Goal: Information Seeking & Learning: Learn about a topic

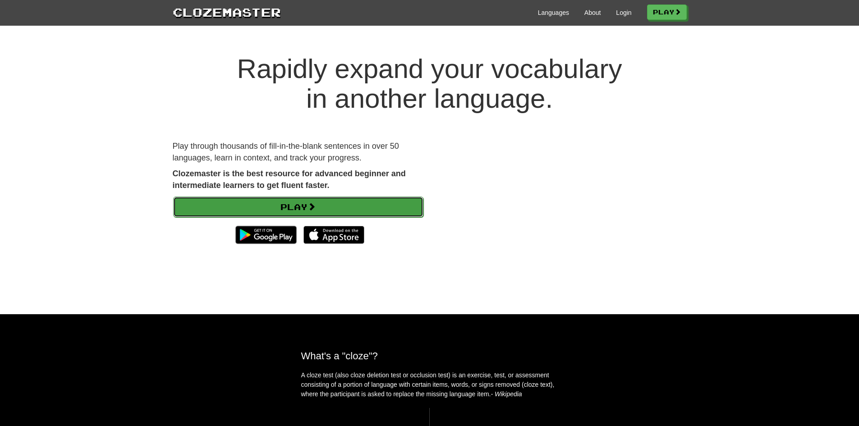
click at [375, 204] on link "Play" at bounding box center [298, 207] width 250 height 21
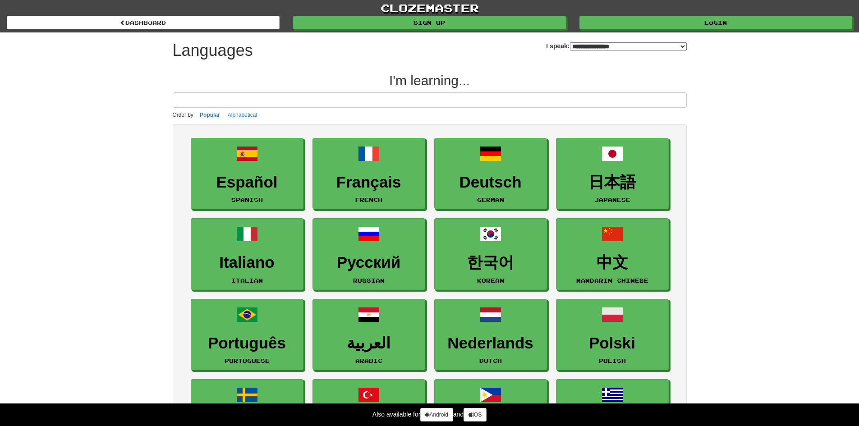
select select "*******"
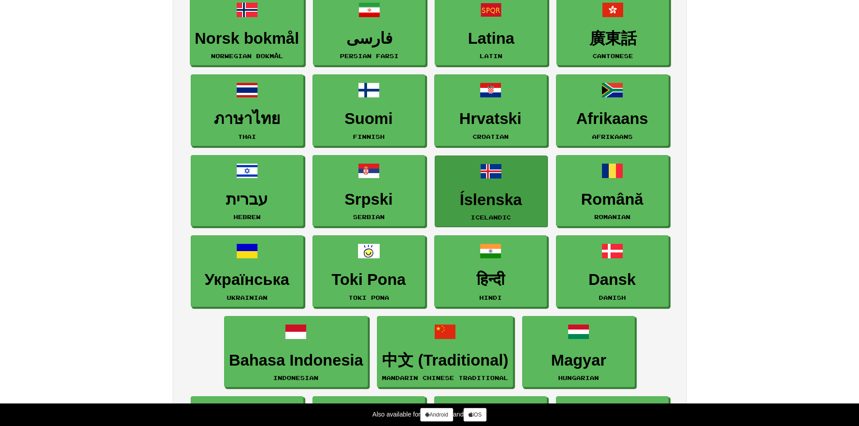
scroll to position [496, 0]
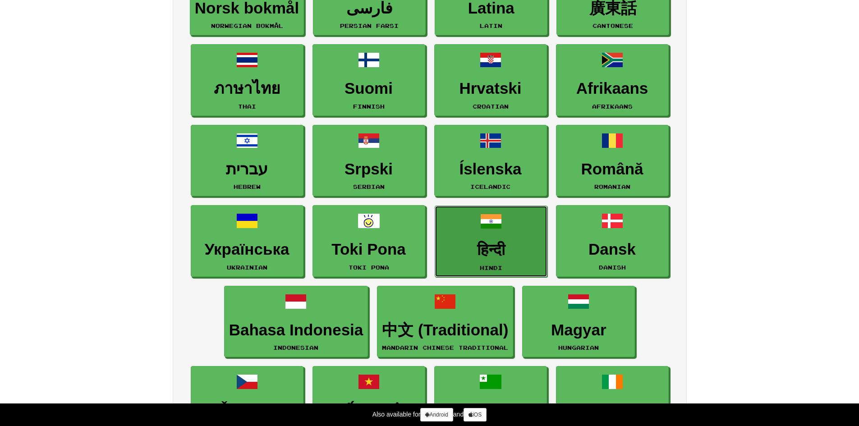
click at [501, 232] on span at bounding box center [491, 222] width 22 height 22
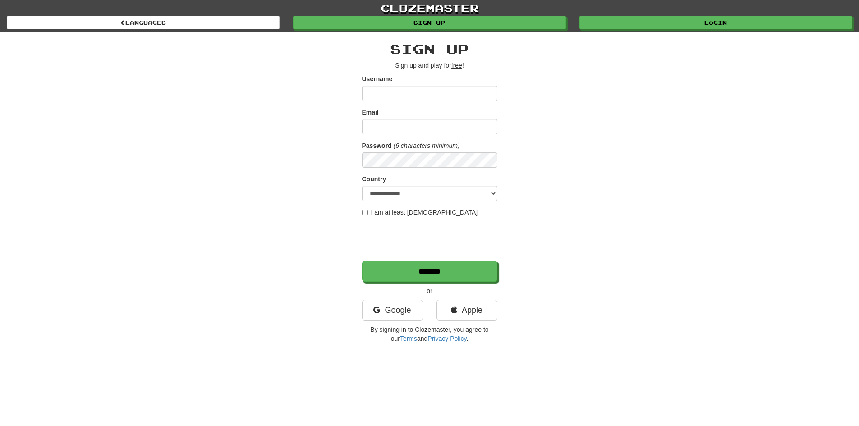
click at [421, 94] on input "Username" at bounding box center [429, 93] width 135 height 15
click at [437, 97] on input "Username" at bounding box center [429, 93] width 135 height 15
click at [408, 90] on input "Username" at bounding box center [429, 93] width 135 height 15
click at [408, 312] on link "Google" at bounding box center [392, 310] width 61 height 21
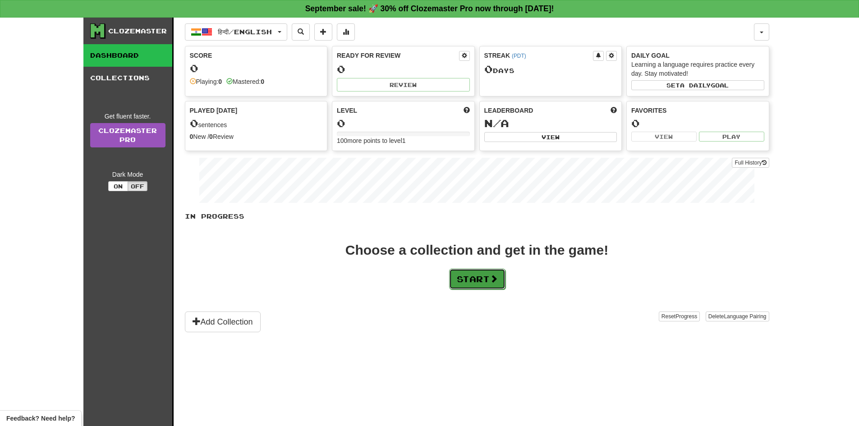
click at [485, 285] on button "Start" at bounding box center [477, 279] width 56 height 21
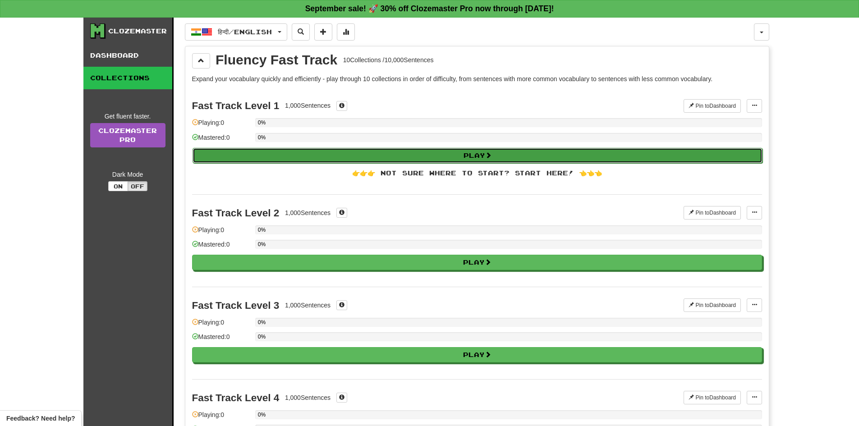
click at [422, 156] on button "Play" at bounding box center [478, 155] width 570 height 15
select select "**"
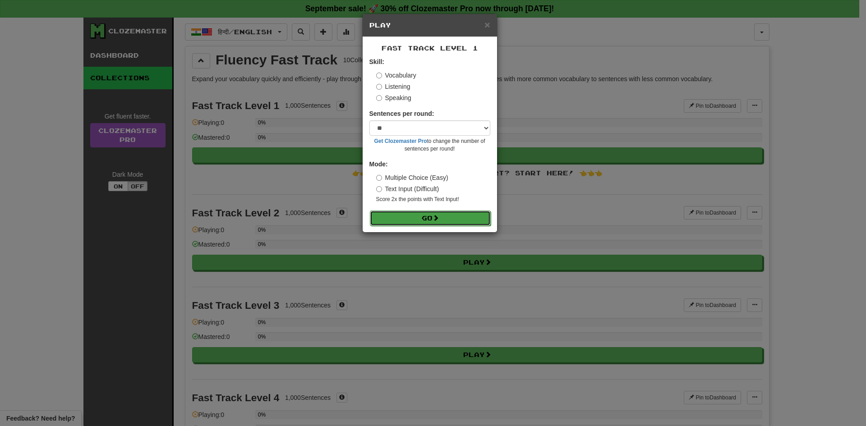
click at [425, 222] on button "Go" at bounding box center [430, 218] width 121 height 15
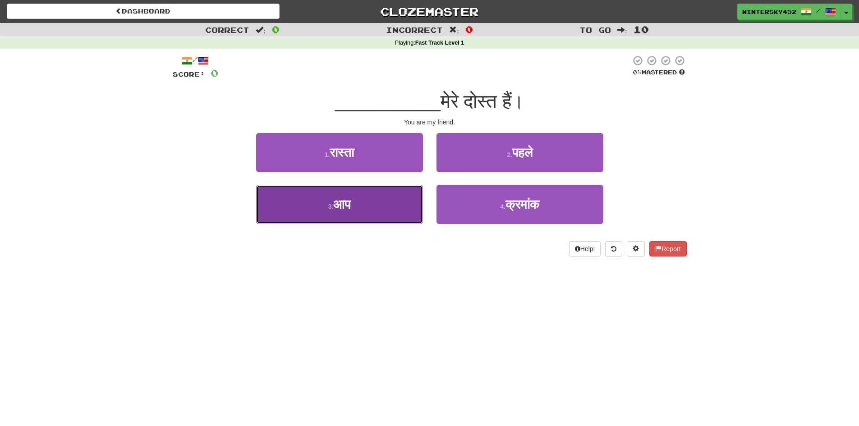
click at [377, 216] on button "3 . आप" at bounding box center [339, 204] width 167 height 39
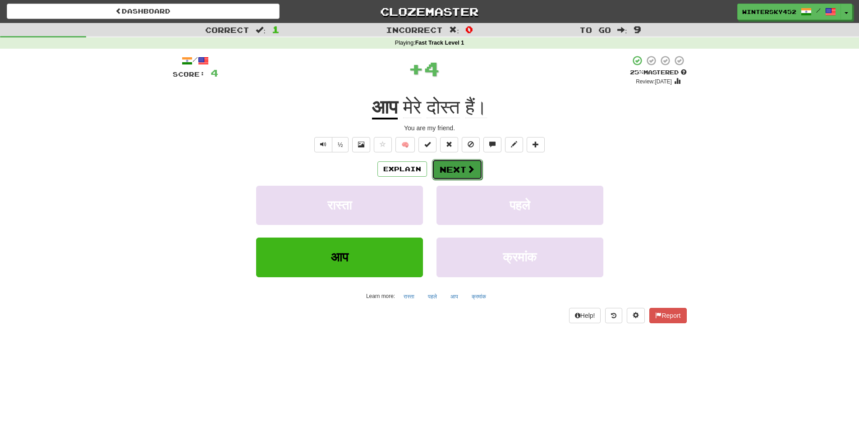
click at [452, 169] on button "Next" at bounding box center [457, 169] width 51 height 21
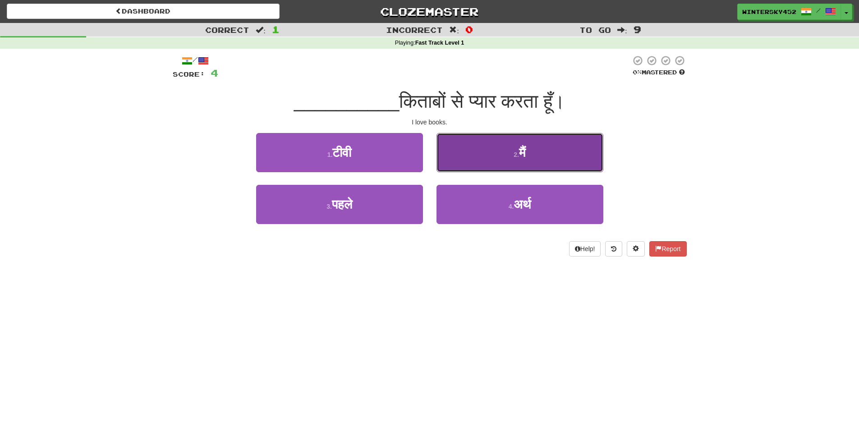
click at [485, 144] on button "2 . मैं" at bounding box center [520, 152] width 167 height 39
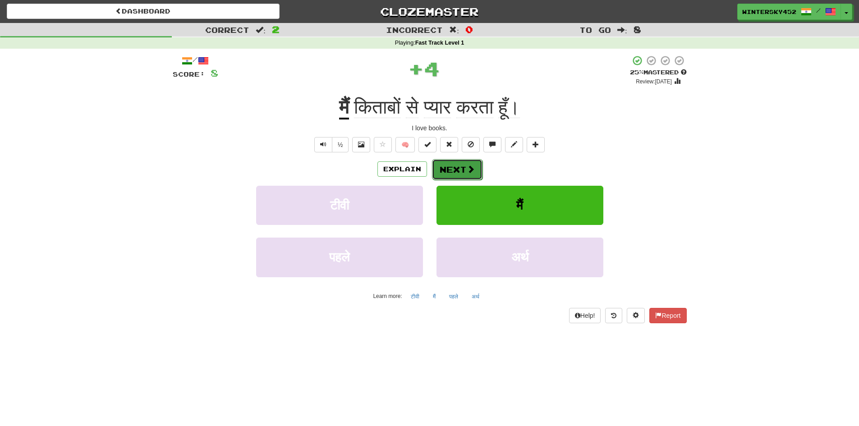
click at [450, 167] on button "Next" at bounding box center [457, 169] width 51 height 21
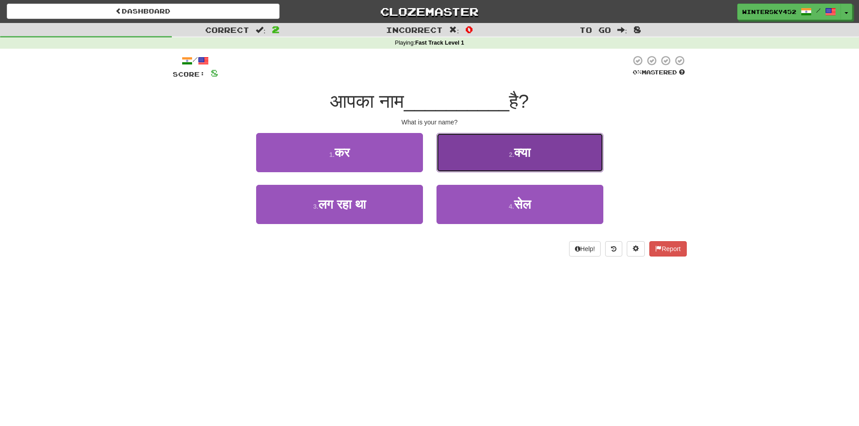
click at [478, 155] on button "2 . क्या" at bounding box center [520, 152] width 167 height 39
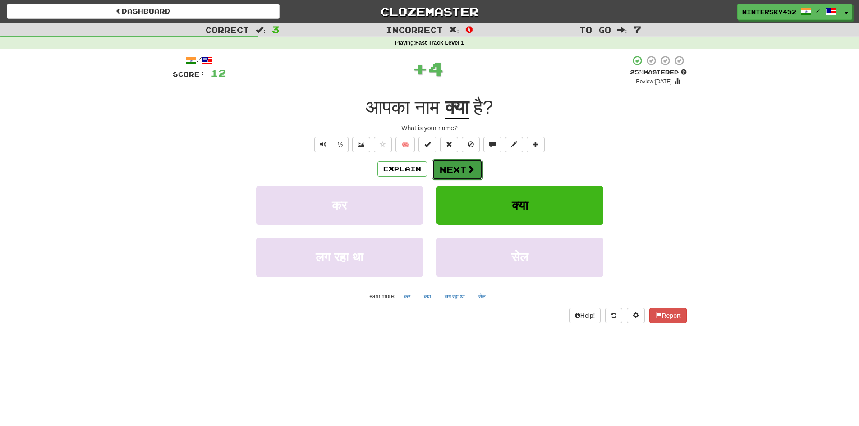
click at [446, 172] on button "Next" at bounding box center [457, 169] width 51 height 21
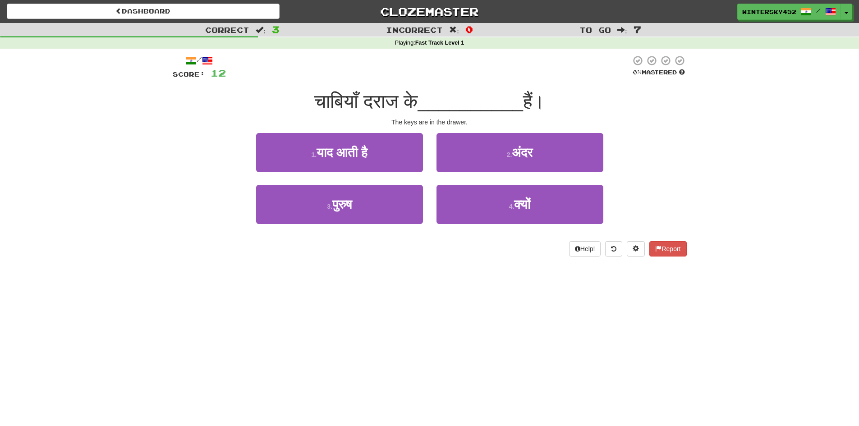
drag, startPoint x: 434, startPoint y: 123, endPoint x: 388, endPoint y: 125, distance: 46.1
click at [432, 123] on div "The keys are in the drawer." at bounding box center [430, 122] width 514 height 9
click at [240, 131] on div "/ Score: 12 0 % Mastered चाबियाँ दराज के __________ हैं। The keys are in the dr…" at bounding box center [430, 156] width 514 height 202
click at [584, 247] on button "Help!" at bounding box center [585, 248] width 32 height 15
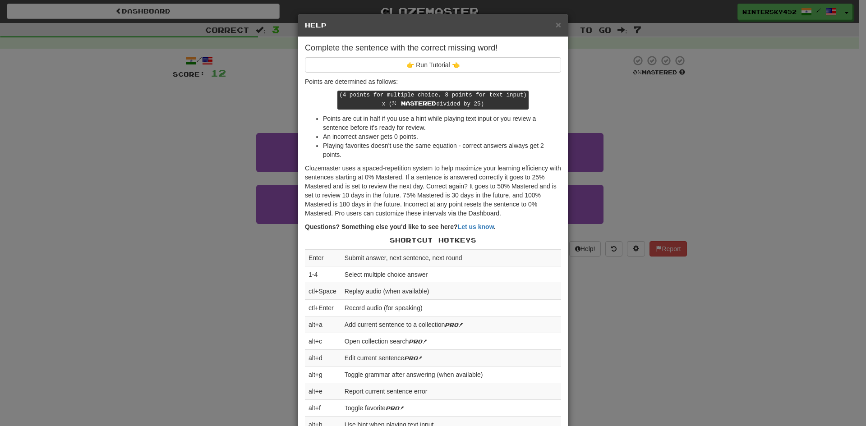
click at [551, 23] on h5 "Help" at bounding box center [433, 25] width 256 height 9
click at [556, 23] on span "×" at bounding box center [558, 24] width 5 height 10
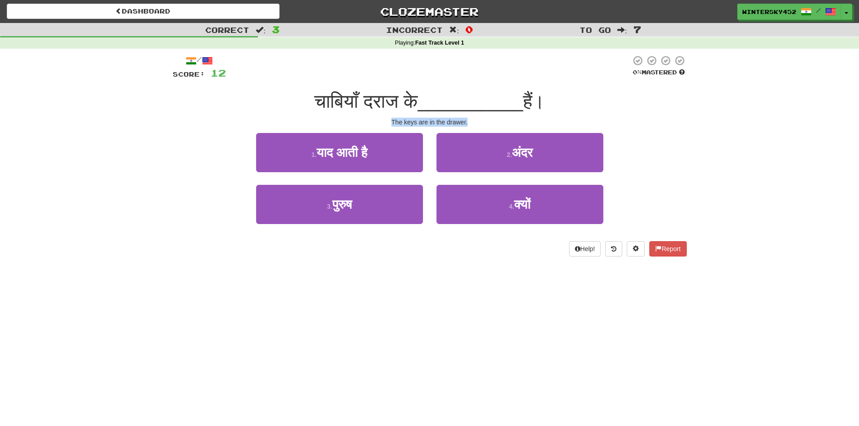
drag, startPoint x: 474, startPoint y: 120, endPoint x: 391, endPoint y: 122, distance: 83.5
click at [391, 122] on div "The keys are in the drawer." at bounding box center [430, 122] width 514 height 9
copy div "The keys are in the drawer."
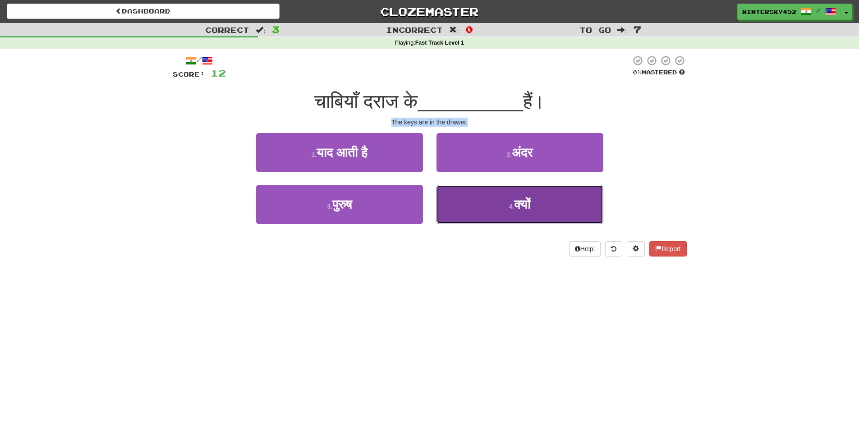
click at [481, 208] on button "4 . क्यों" at bounding box center [520, 204] width 167 height 39
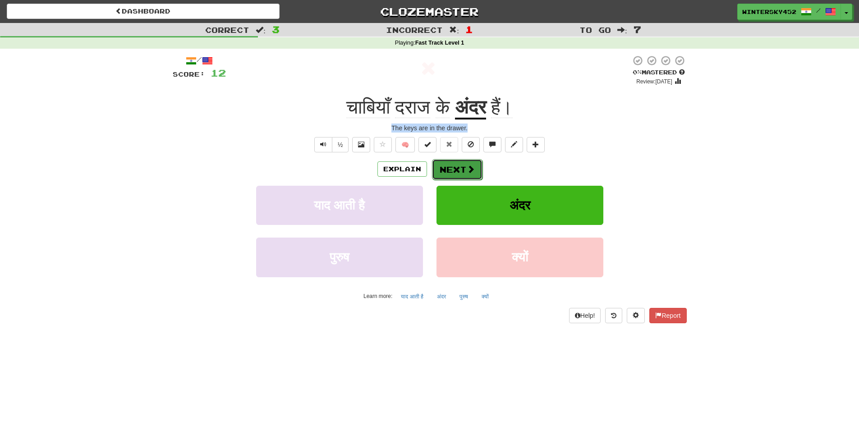
click at [465, 163] on button "Next" at bounding box center [457, 169] width 51 height 21
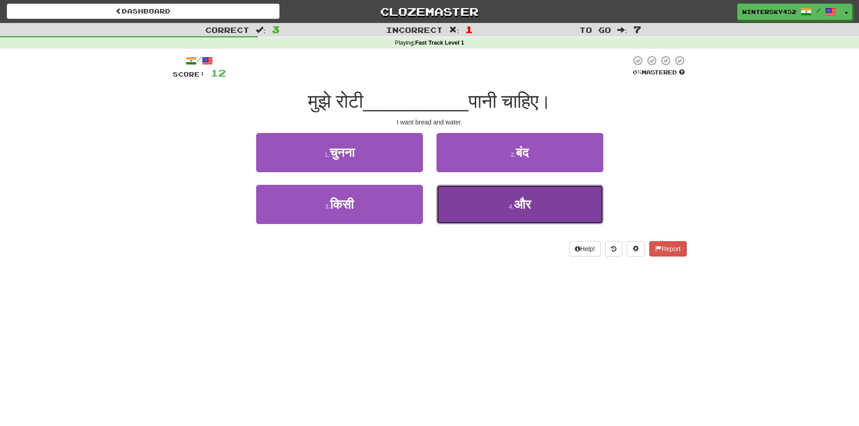
click at [498, 213] on button "4 . और" at bounding box center [520, 204] width 167 height 39
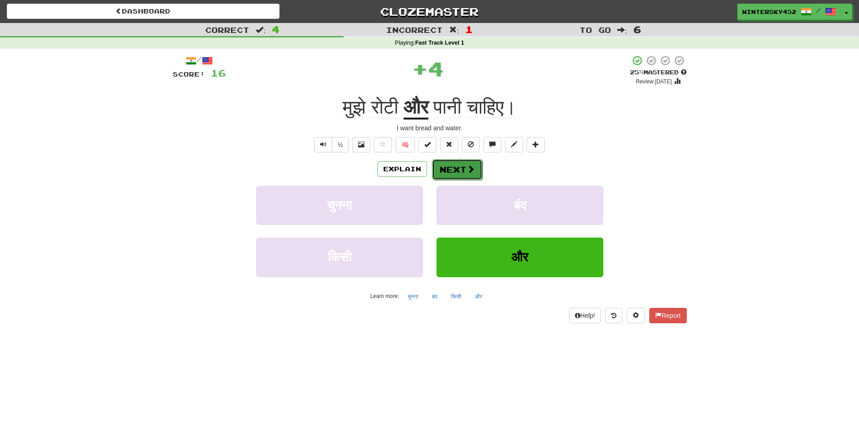
click at [467, 171] on span at bounding box center [471, 169] width 8 height 8
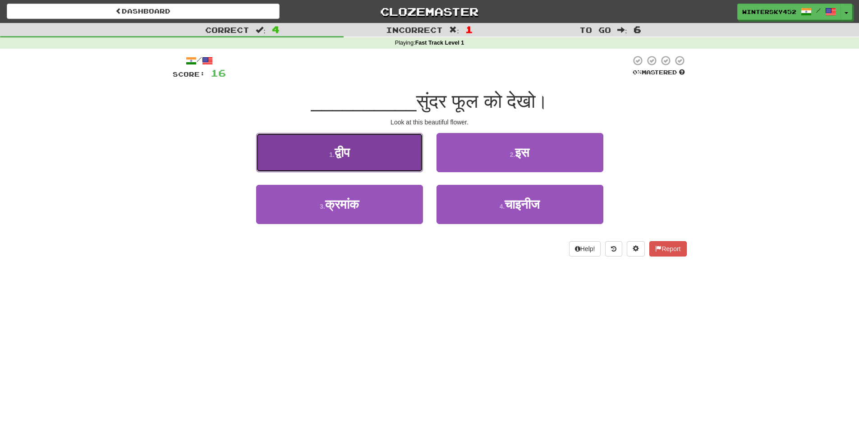
click at [377, 149] on button "1 . द्वीप" at bounding box center [339, 152] width 167 height 39
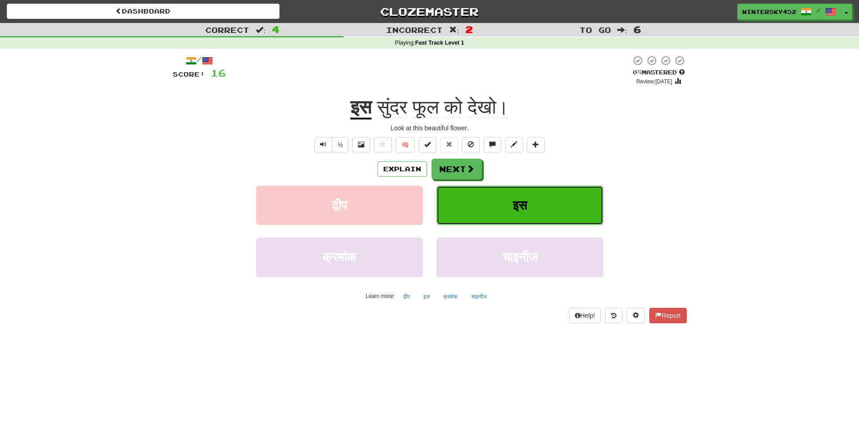
click at [489, 201] on button "इस" at bounding box center [520, 205] width 167 height 39
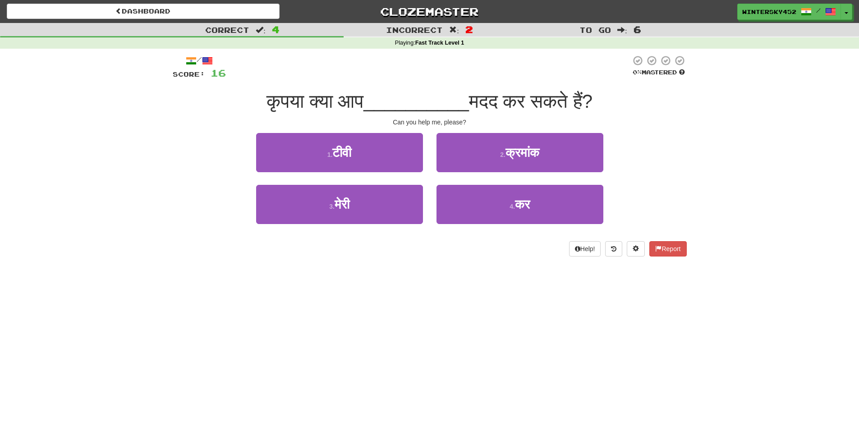
drag, startPoint x: 451, startPoint y: 386, endPoint x: 469, endPoint y: 393, distance: 19.1
click at [450, 386] on div "Dashboard Clozemaster WinterSky452 / Toggle Dropdown Dashboard Leaderboard Acti…" at bounding box center [429, 213] width 859 height 426
click at [401, 155] on button "1 . टीवी" at bounding box center [339, 152] width 167 height 39
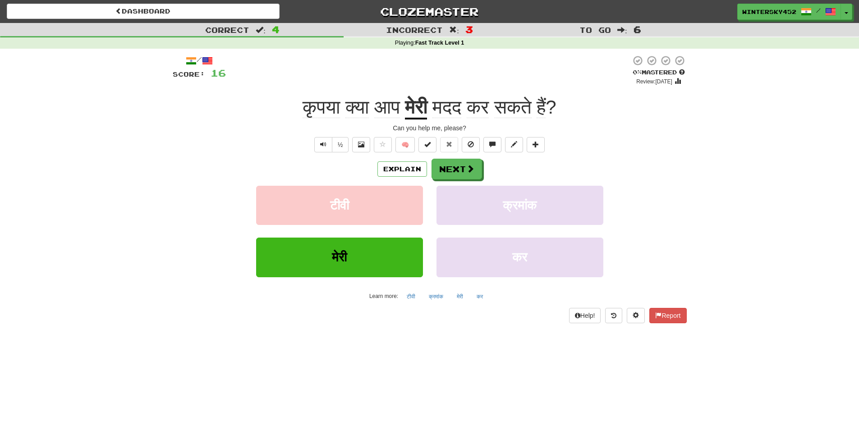
click at [415, 111] on u "मेरी" at bounding box center [416, 108] width 22 height 23
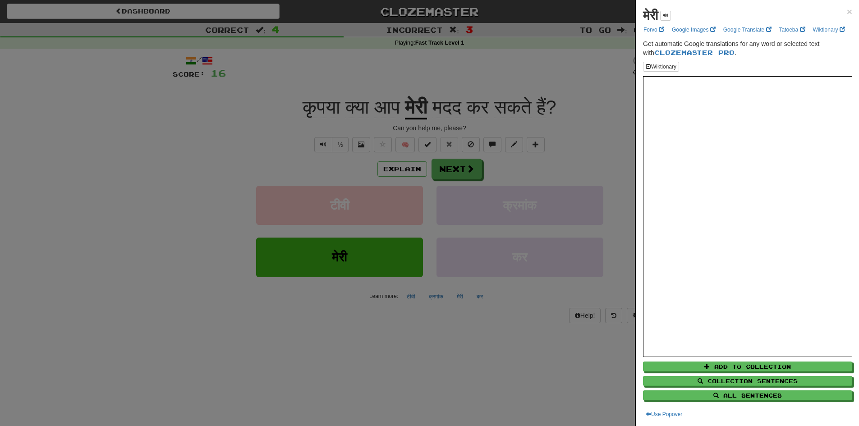
click at [467, 179] on div at bounding box center [429, 213] width 859 height 426
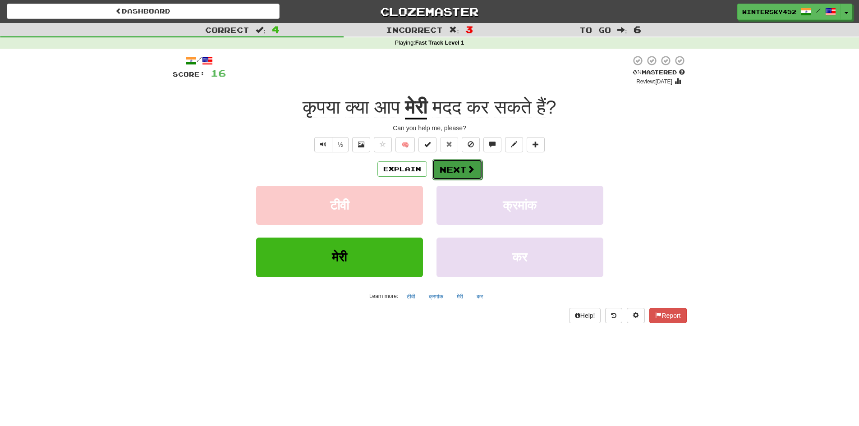
click at [467, 172] on span at bounding box center [471, 169] width 8 height 8
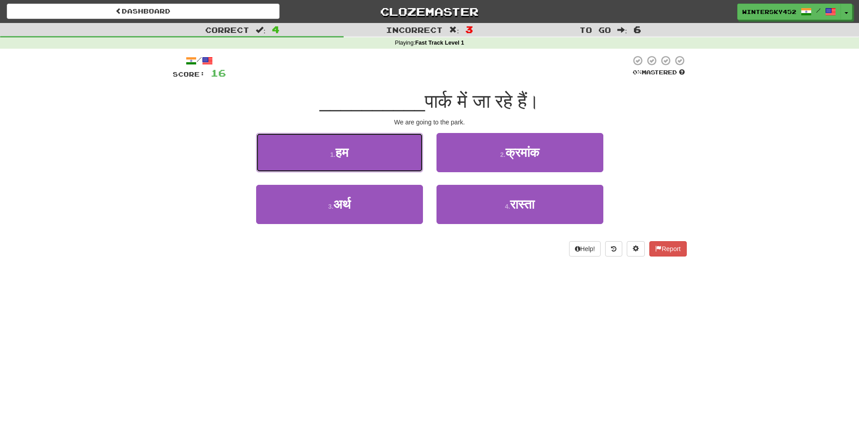
click at [330, 152] on small "1 ." at bounding box center [332, 154] width 5 height 7
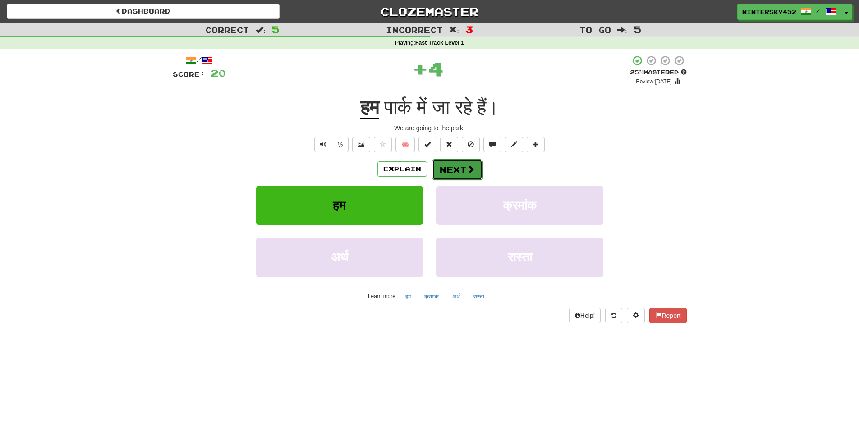
click at [470, 171] on span at bounding box center [471, 169] width 8 height 8
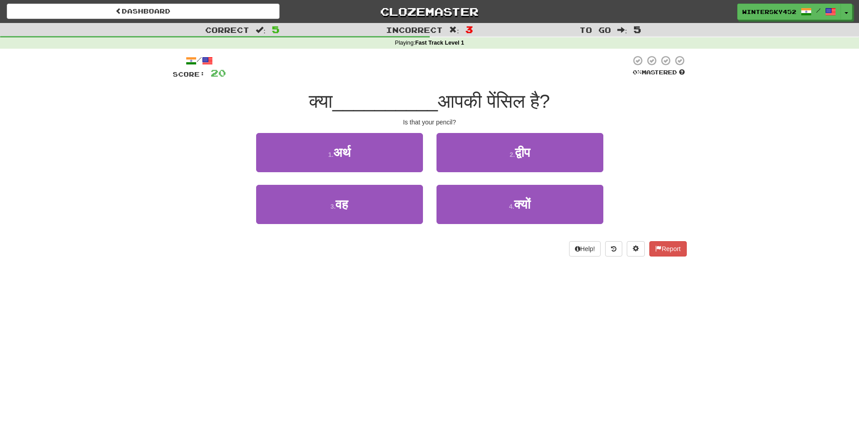
click at [315, 101] on span "क्या" at bounding box center [320, 101] width 23 height 21
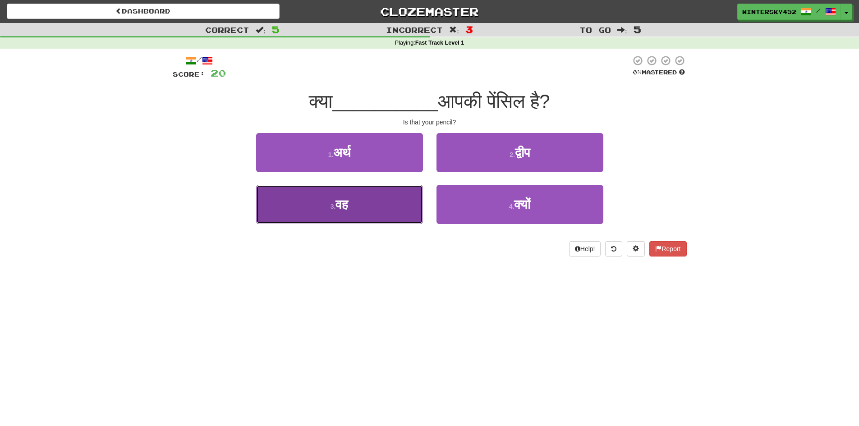
click at [384, 201] on button "3 . वह" at bounding box center [339, 204] width 167 height 39
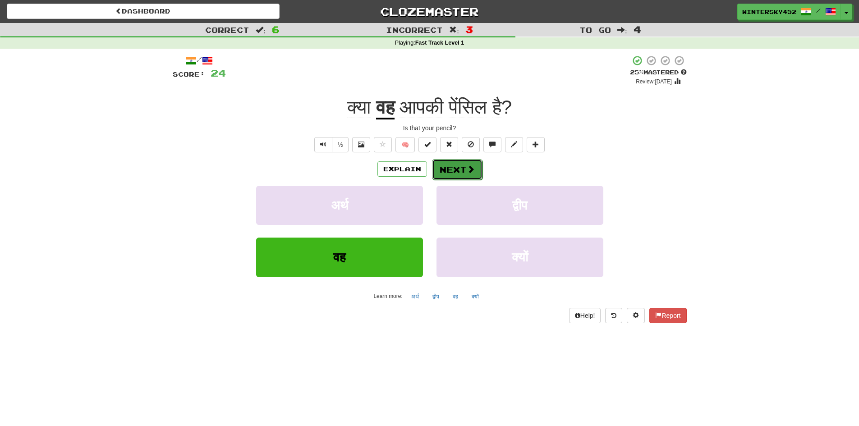
click at [447, 170] on button "Next" at bounding box center [457, 169] width 51 height 21
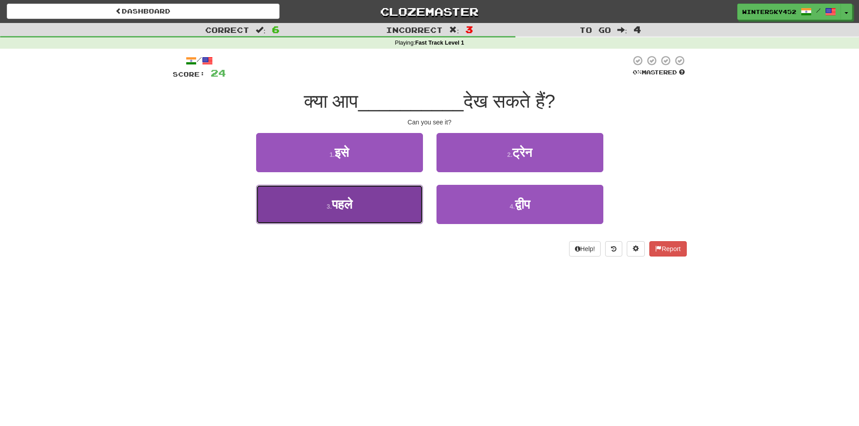
click at [380, 205] on button "3 . पहले" at bounding box center [339, 204] width 167 height 39
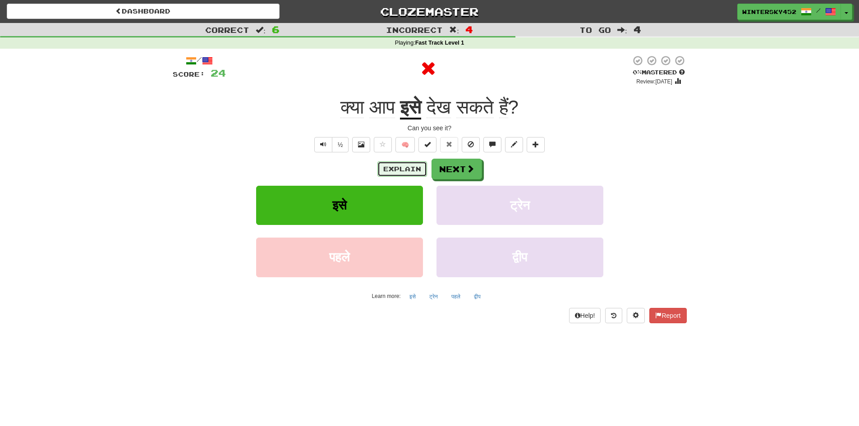
click at [411, 170] on button "Explain" at bounding box center [402, 168] width 50 height 15
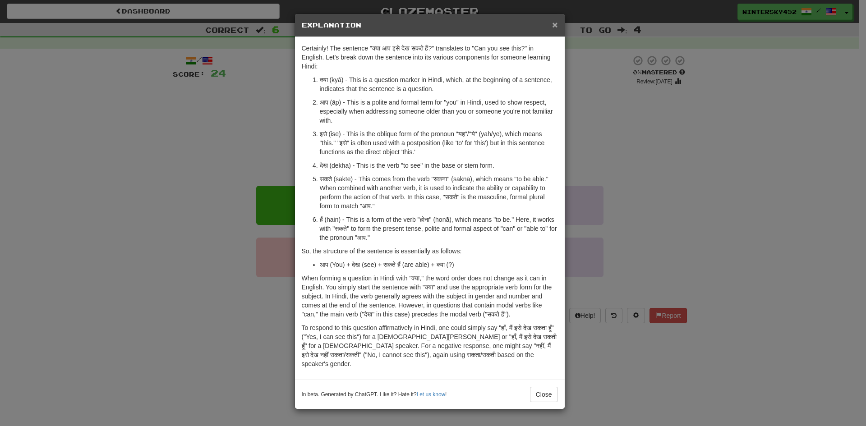
click at [554, 26] on span "×" at bounding box center [554, 24] width 5 height 10
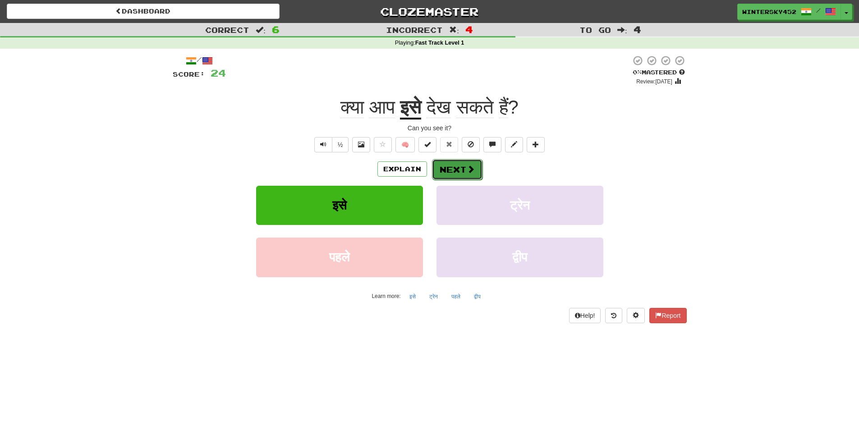
click at [452, 171] on button "Next" at bounding box center [457, 169] width 51 height 21
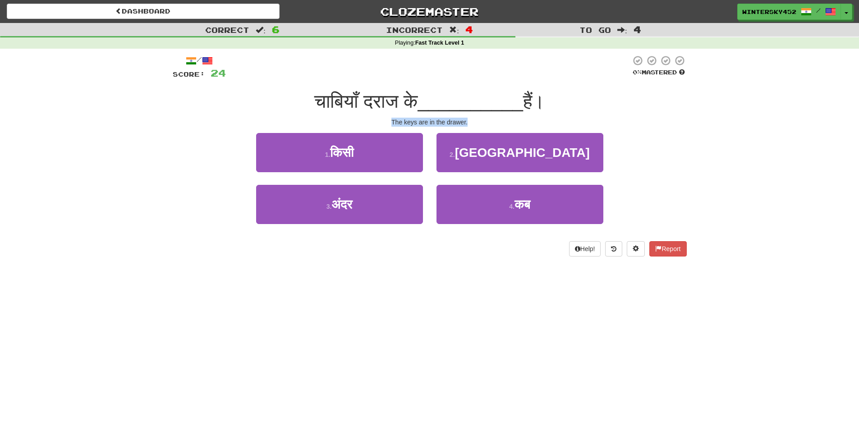
drag, startPoint x: 474, startPoint y: 121, endPoint x: 385, endPoint y: 121, distance: 89.7
click at [385, 121] on div "The keys are in the drawer." at bounding box center [430, 122] width 514 height 9
click at [512, 152] on span "[GEOGRAPHIC_DATA]" at bounding box center [522, 153] width 135 height 14
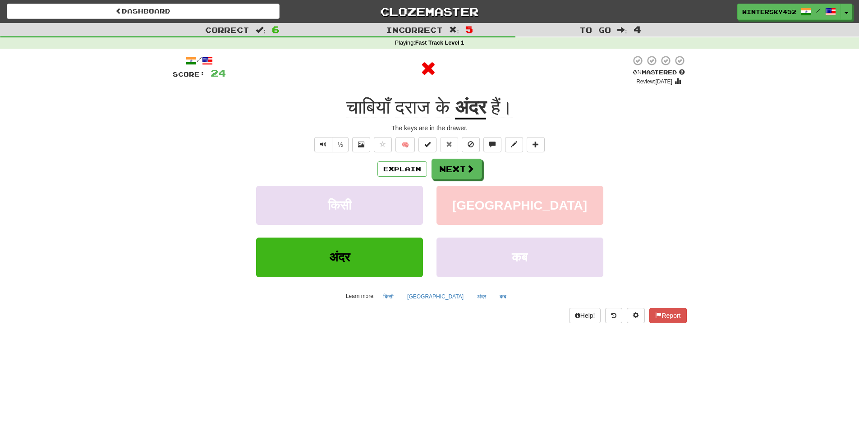
click at [398, 179] on div "Explain Next" at bounding box center [430, 169] width 514 height 21
click at [402, 167] on button "Explain" at bounding box center [402, 168] width 50 height 15
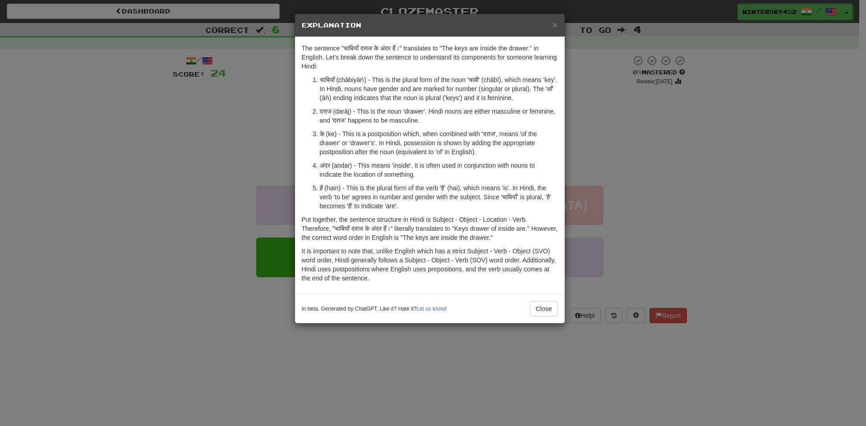
click at [539, 301] on div "In beta. Generated by ChatGPT. Like it? Hate it? Let us know ! Close" at bounding box center [430, 308] width 270 height 29
click at [537, 306] on button "Close" at bounding box center [544, 308] width 28 height 15
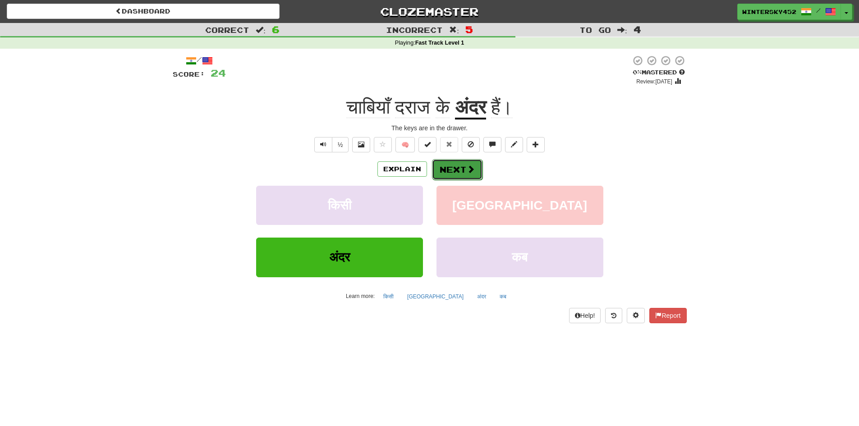
click at [442, 179] on button "Next" at bounding box center [457, 169] width 51 height 21
